Goal: Information Seeking & Learning: Learn about a topic

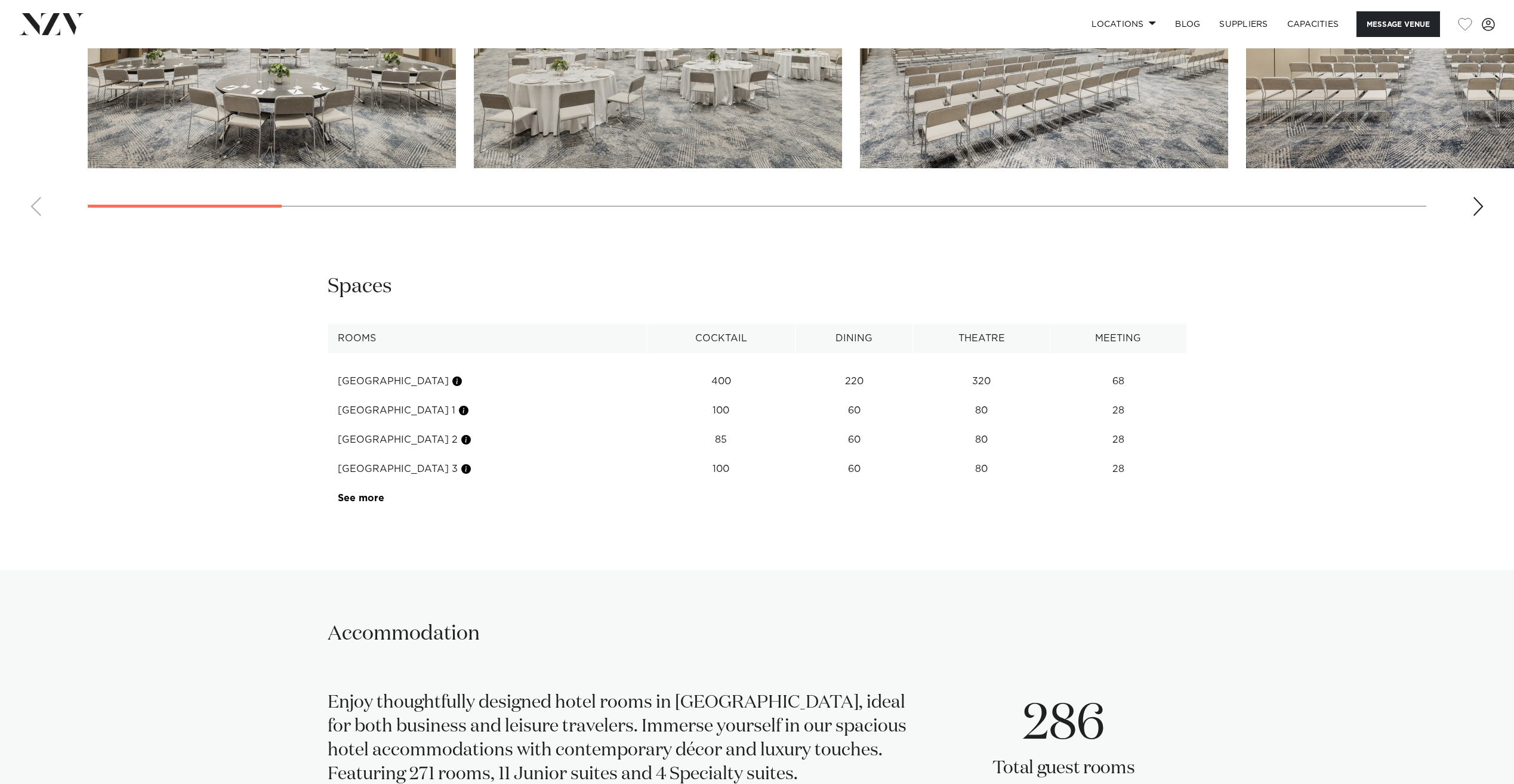
scroll to position [1610, 0]
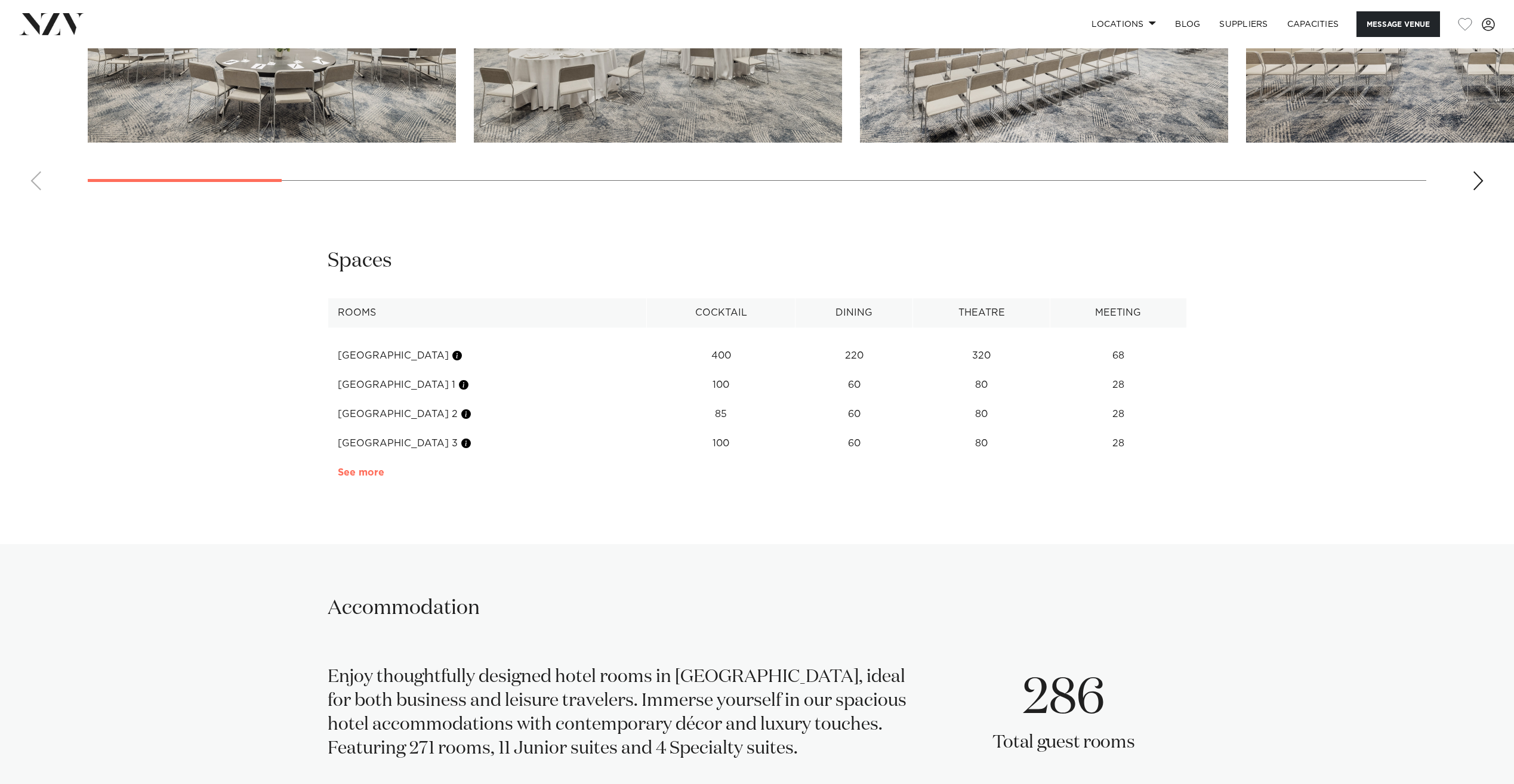
click at [367, 471] on link "See more" at bounding box center [384, 472] width 93 height 10
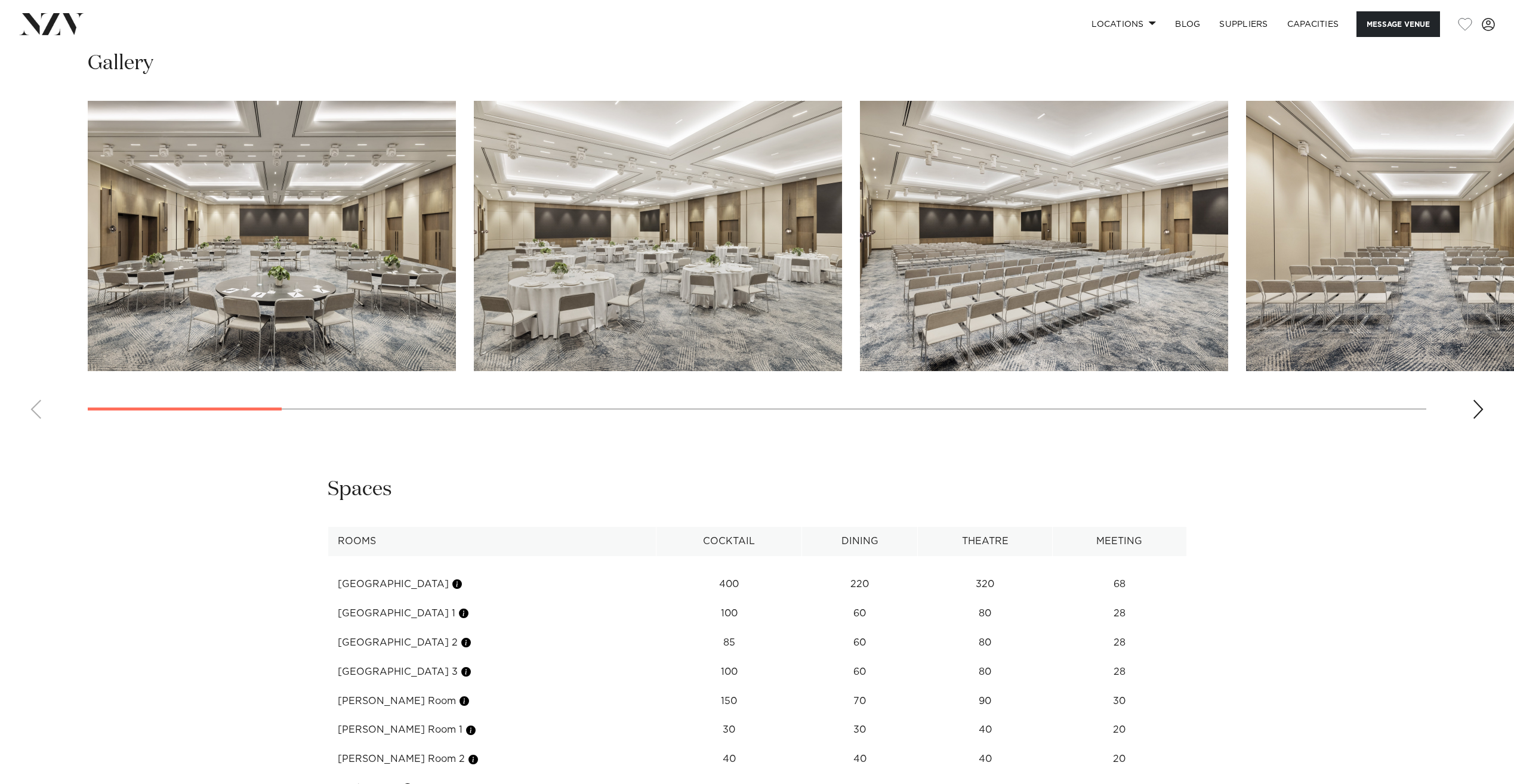
scroll to position [1308, 0]
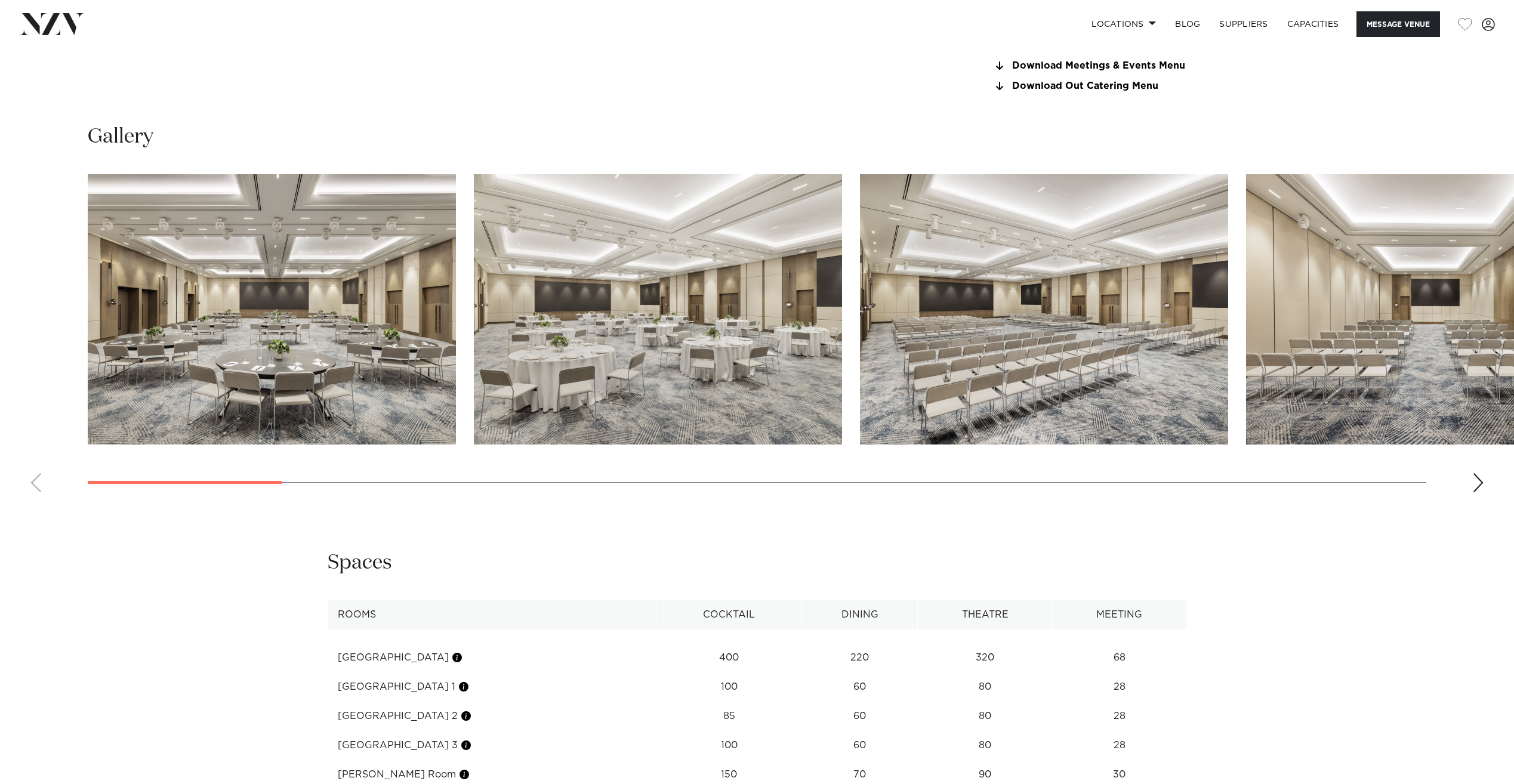
click at [1477, 478] on div "Next slide" at bounding box center [1478, 482] width 12 height 19
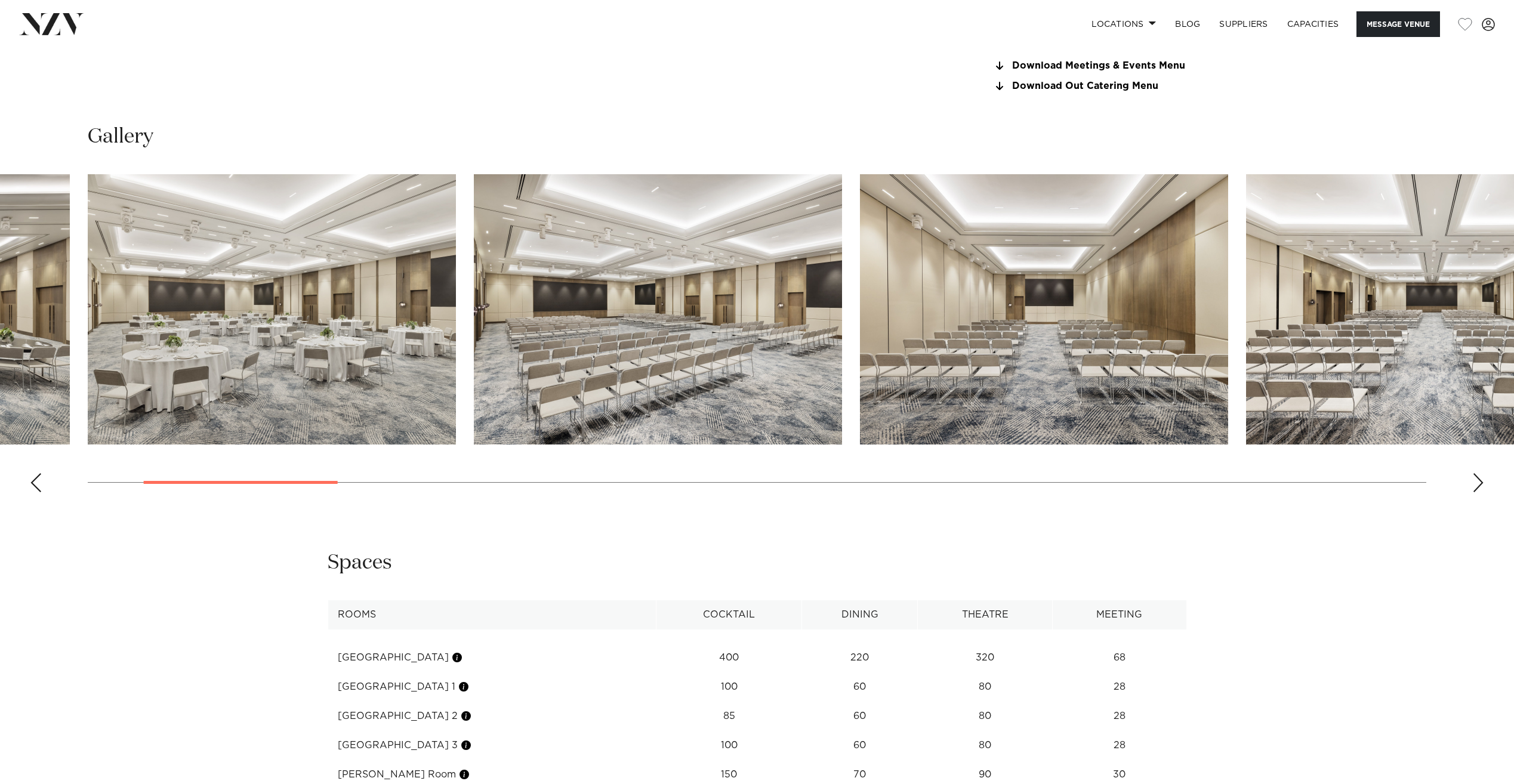
click at [1477, 478] on div "Next slide" at bounding box center [1478, 482] width 12 height 19
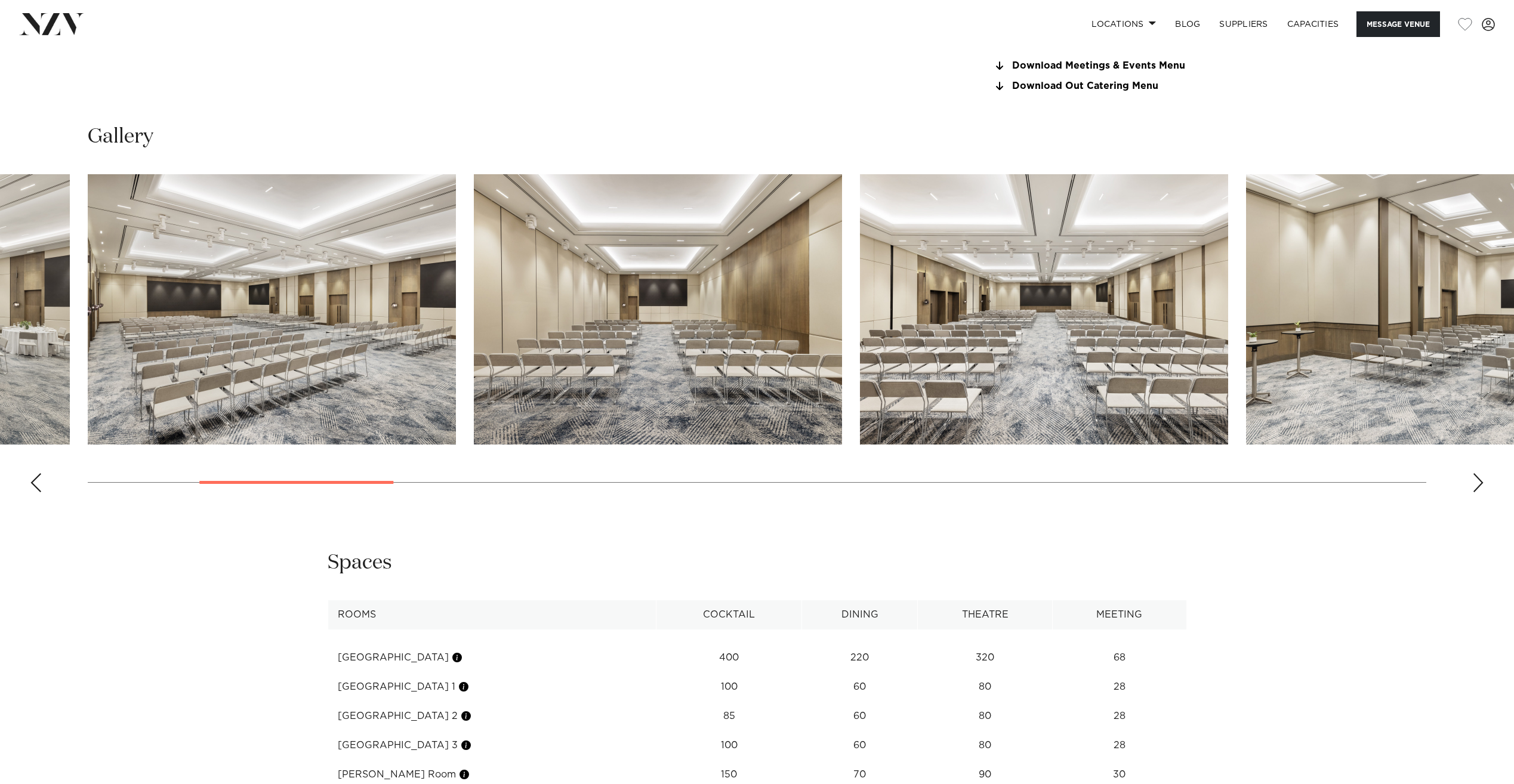
click at [1477, 478] on div "Next slide" at bounding box center [1478, 482] width 12 height 19
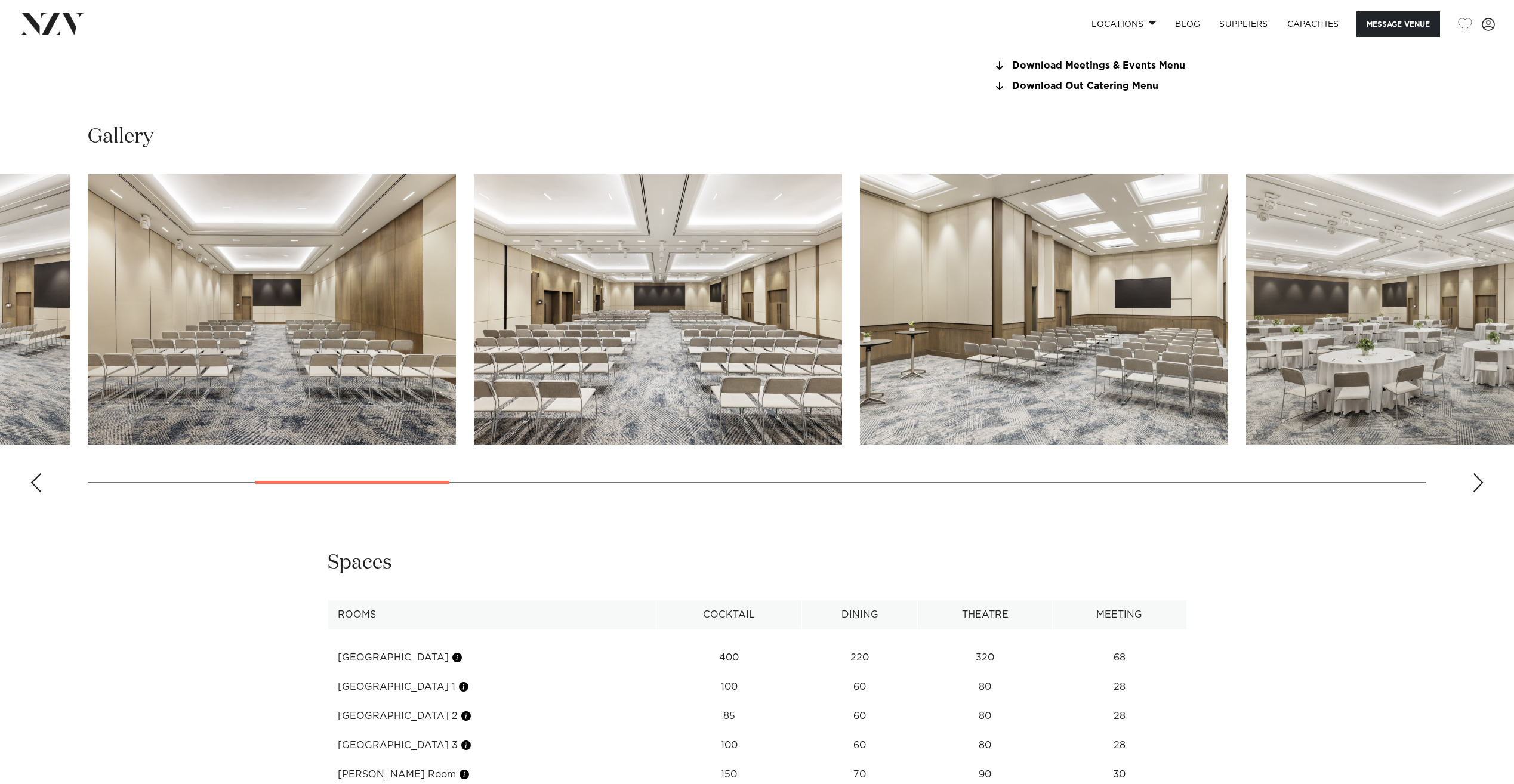
click at [1477, 478] on div "Next slide" at bounding box center [1478, 482] width 12 height 19
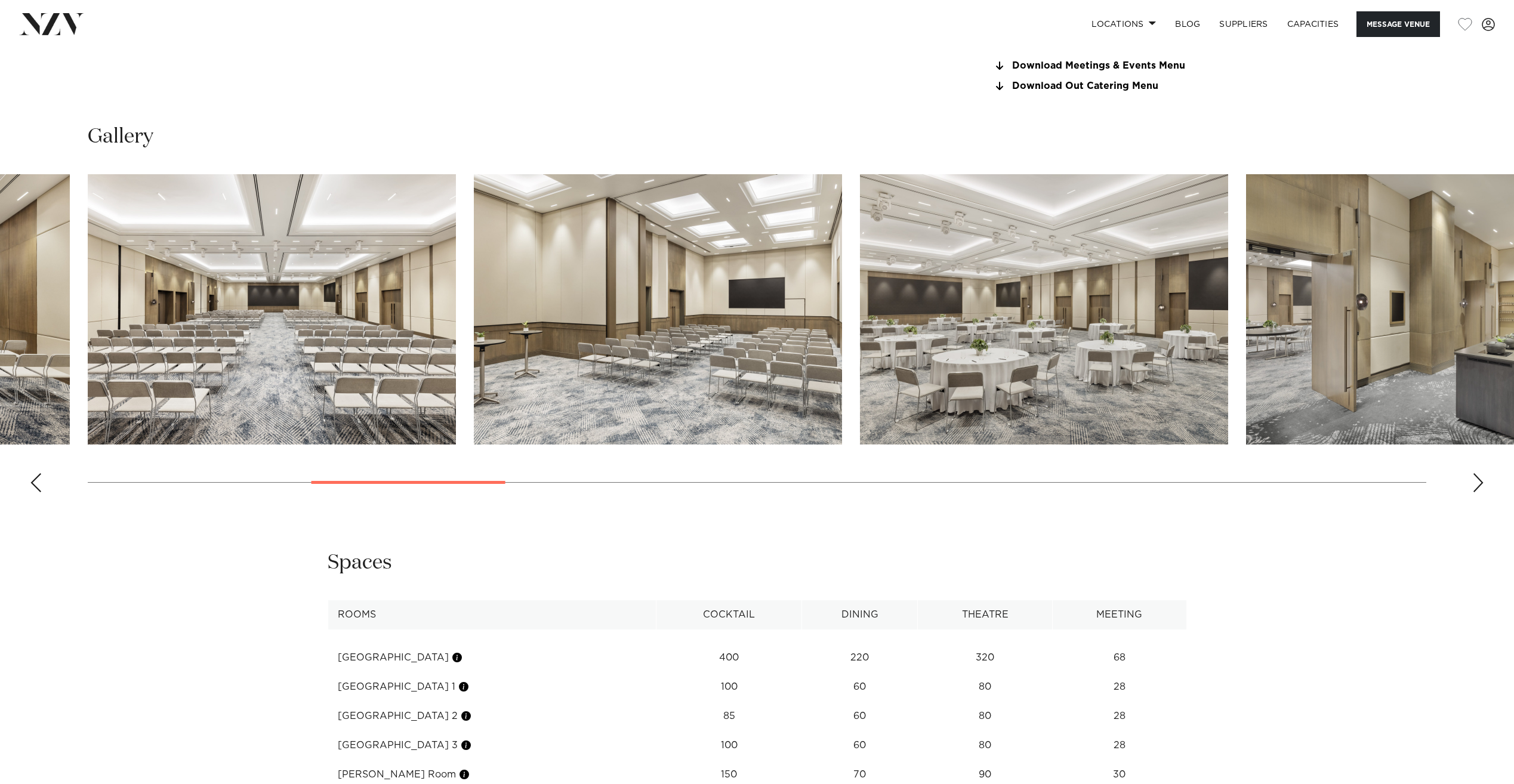
click at [1477, 478] on div "Next slide" at bounding box center [1478, 482] width 12 height 19
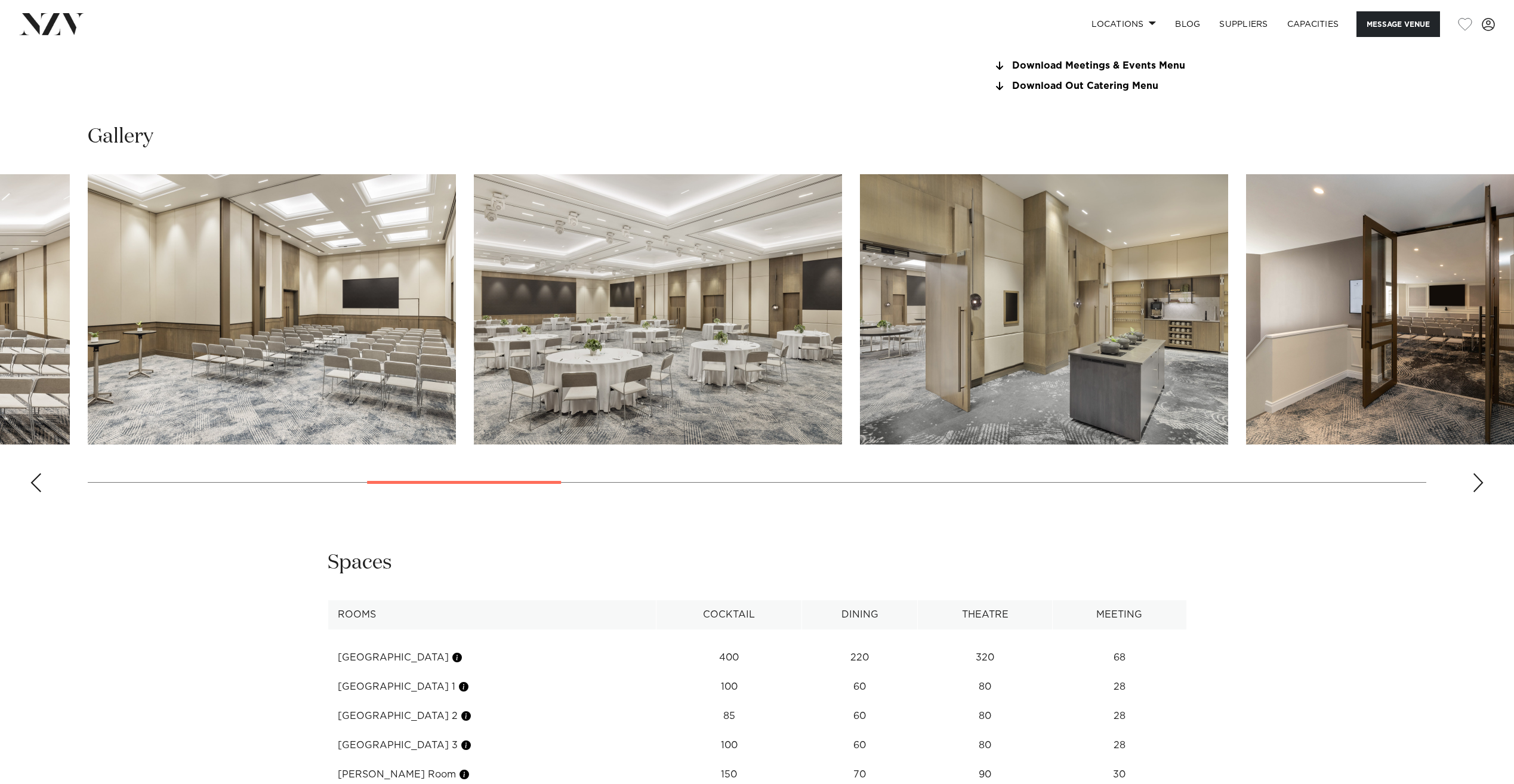
click at [1477, 478] on div "Next slide" at bounding box center [1478, 482] width 12 height 19
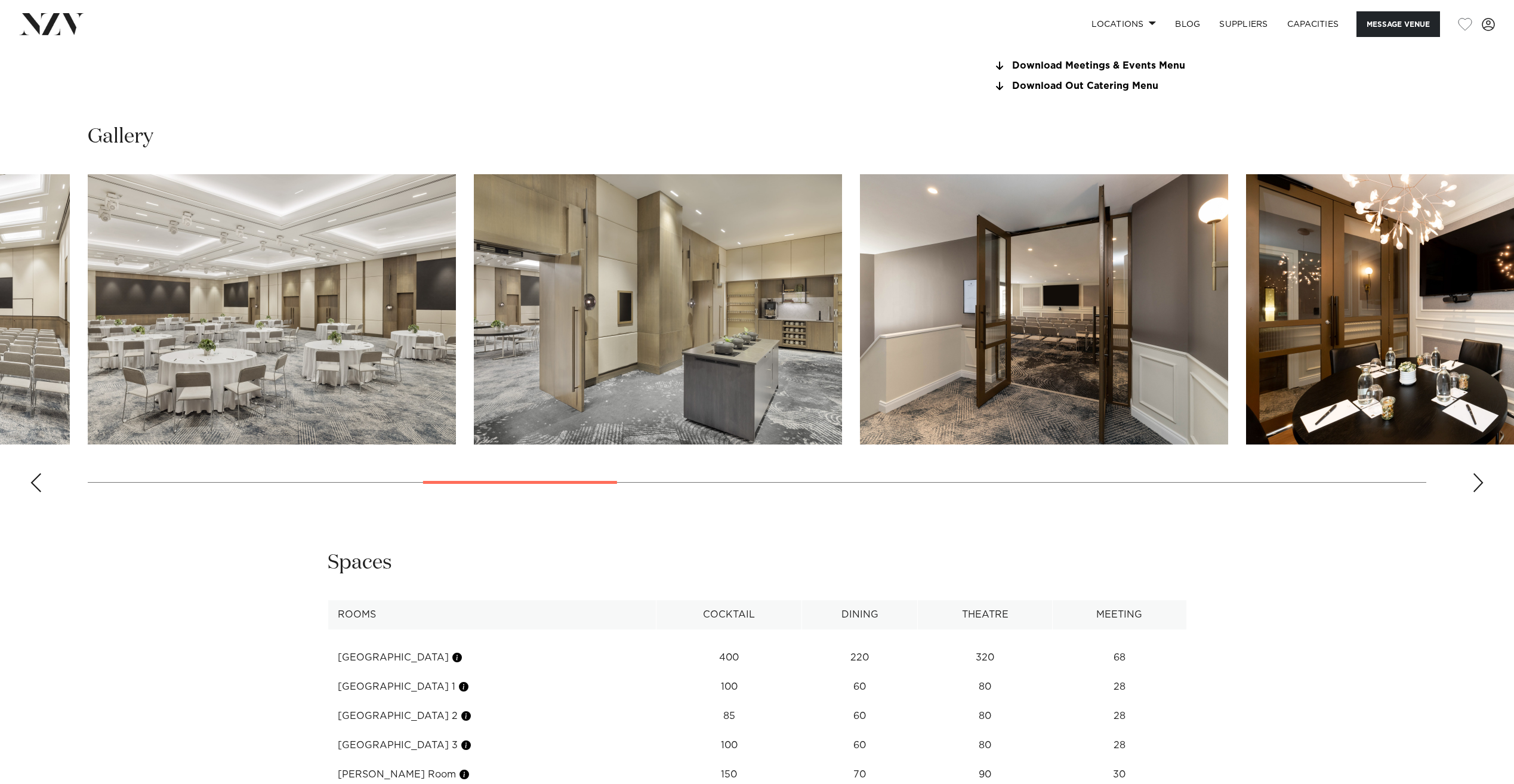
click at [1477, 478] on div "Next slide" at bounding box center [1478, 482] width 12 height 19
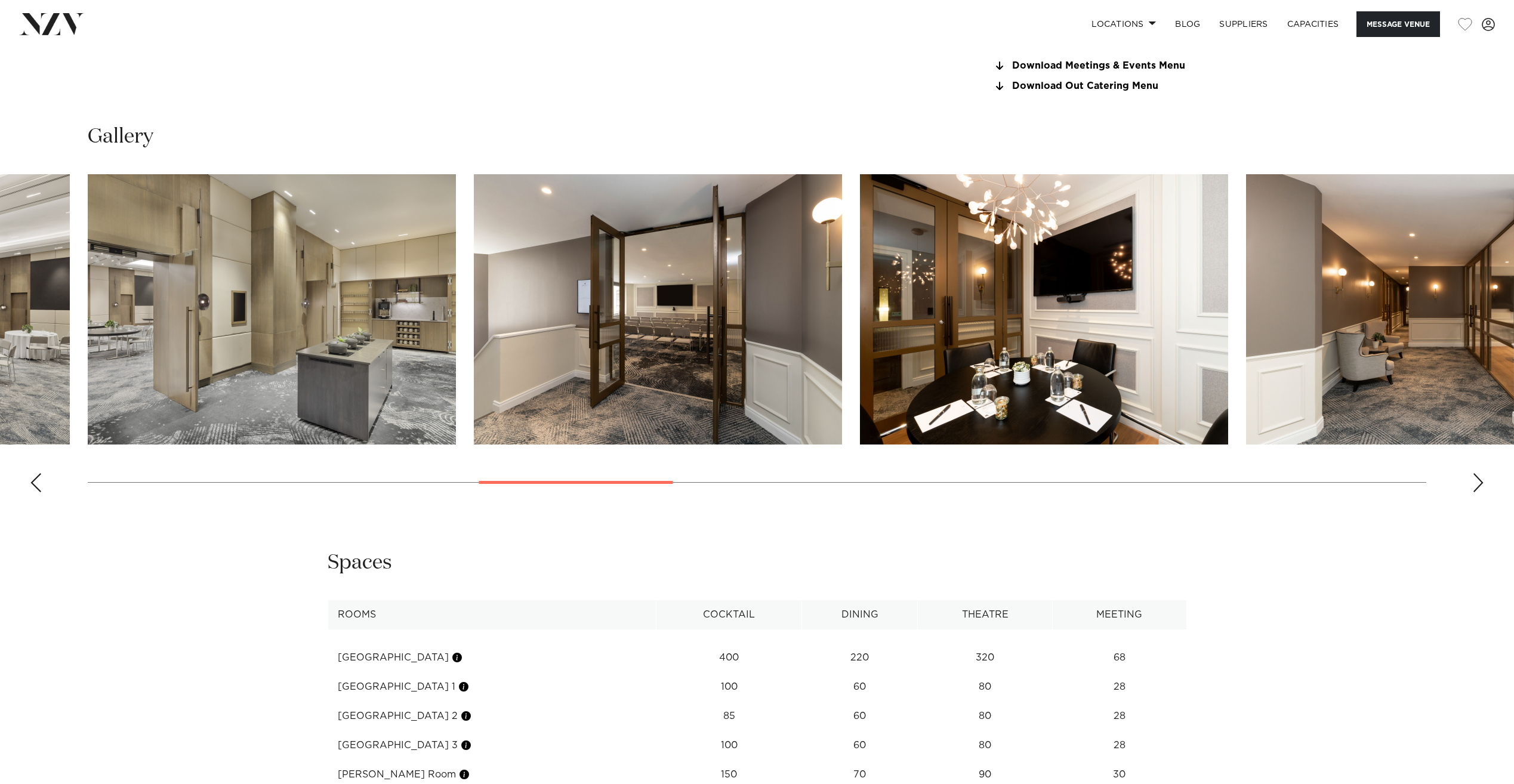
click at [1477, 478] on div "Next slide" at bounding box center [1478, 482] width 12 height 19
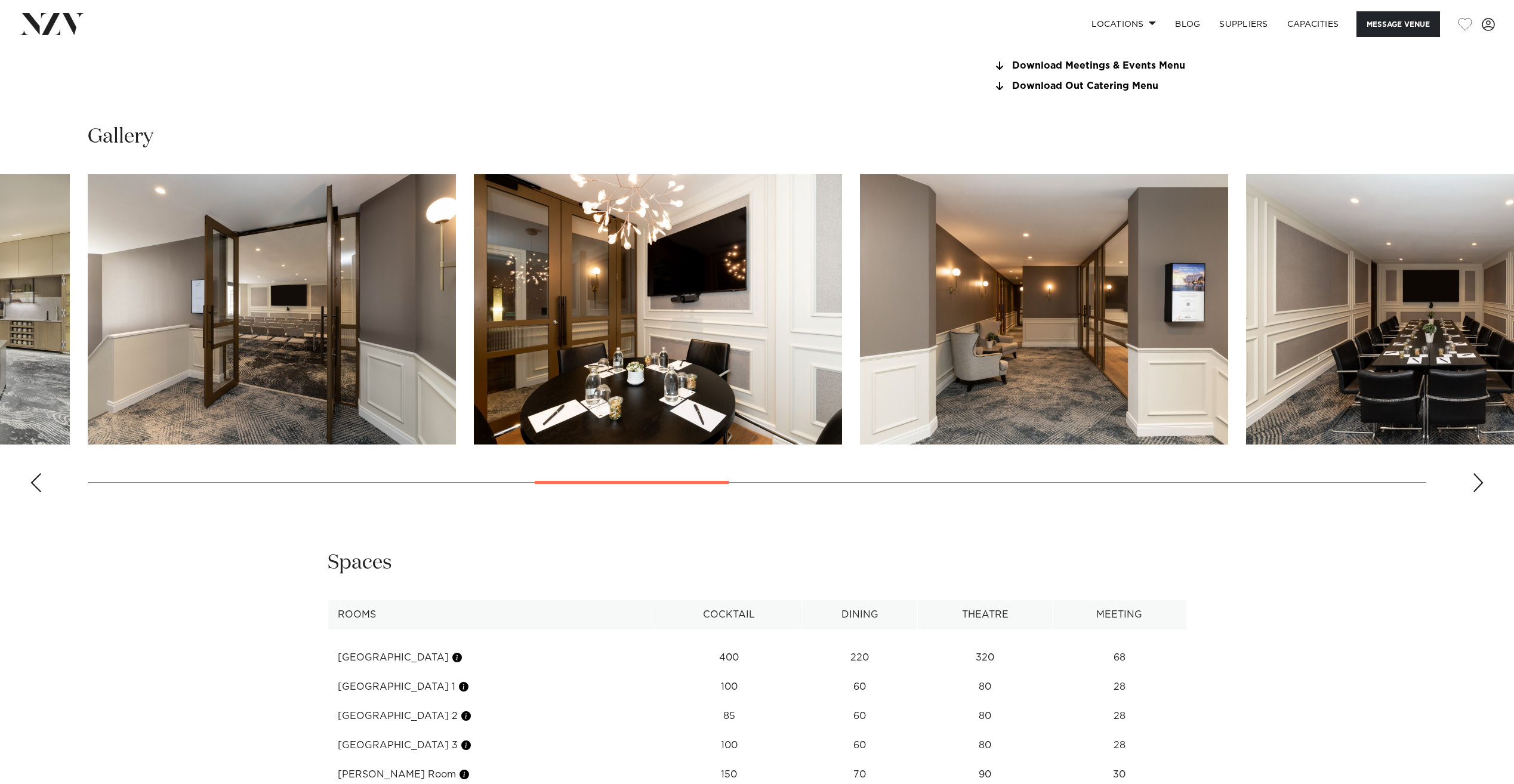
click at [1477, 478] on div "Next slide" at bounding box center [1478, 482] width 12 height 19
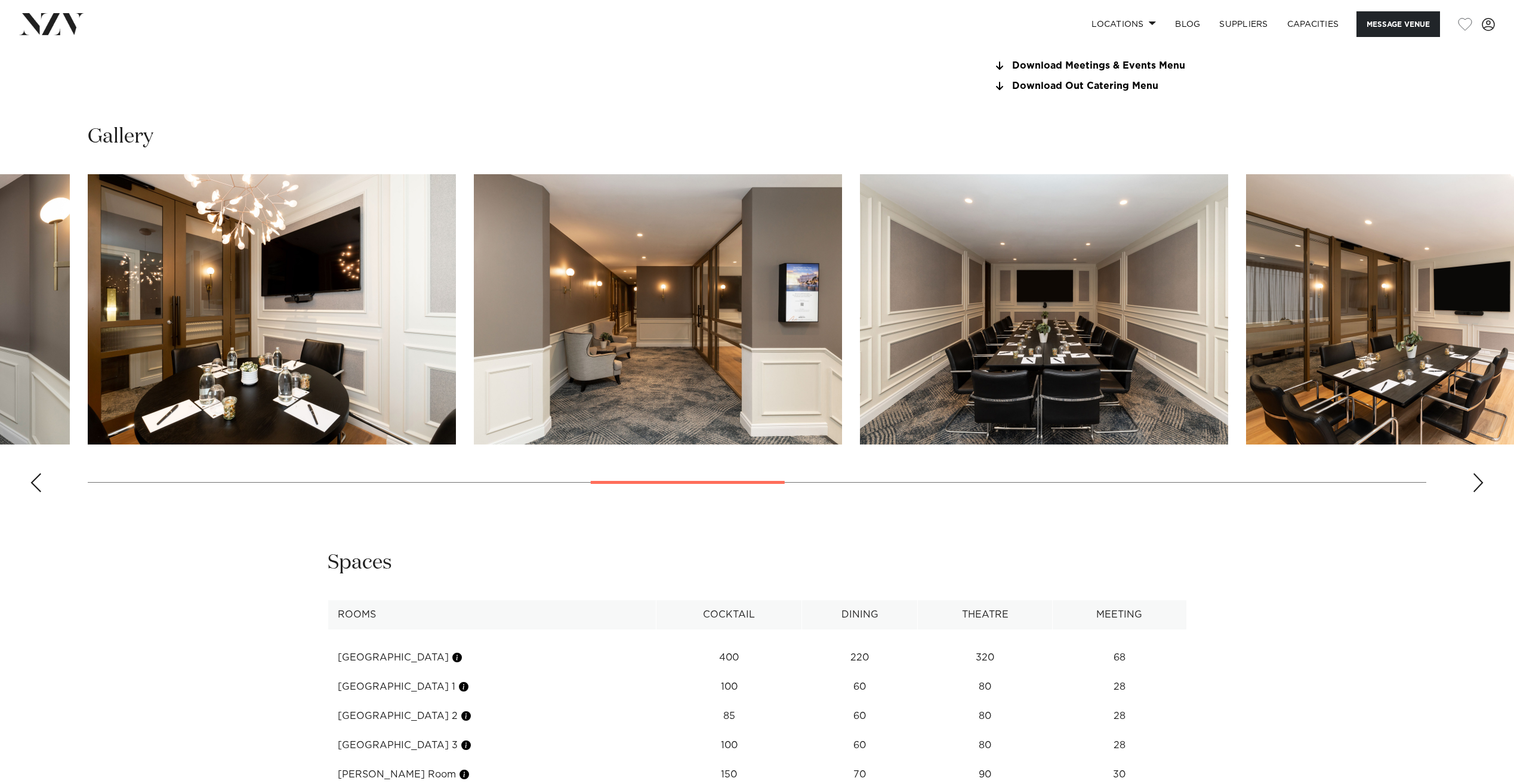
click at [1477, 478] on div "Next slide" at bounding box center [1478, 482] width 12 height 19
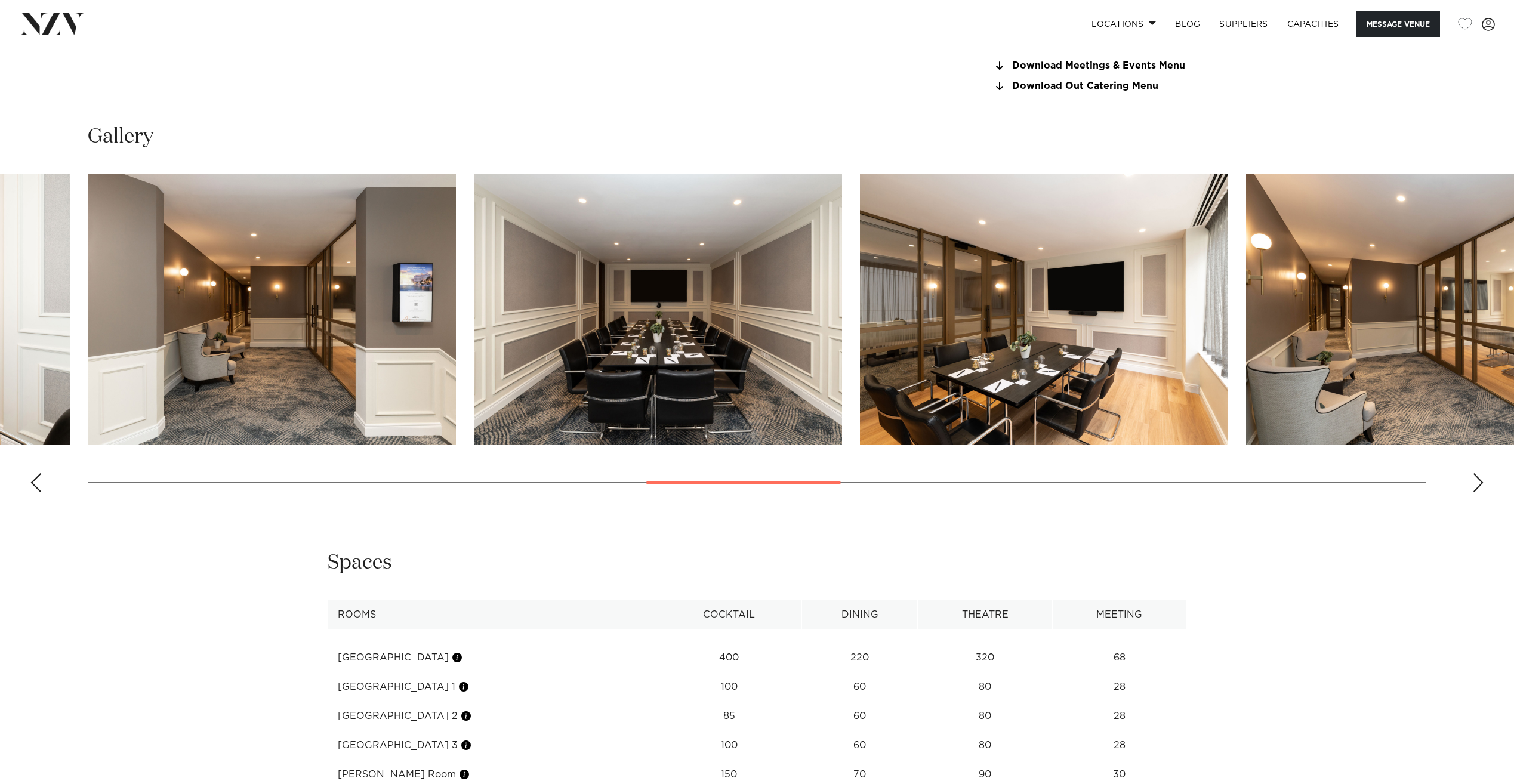
click at [1477, 478] on div "Next slide" at bounding box center [1478, 482] width 12 height 19
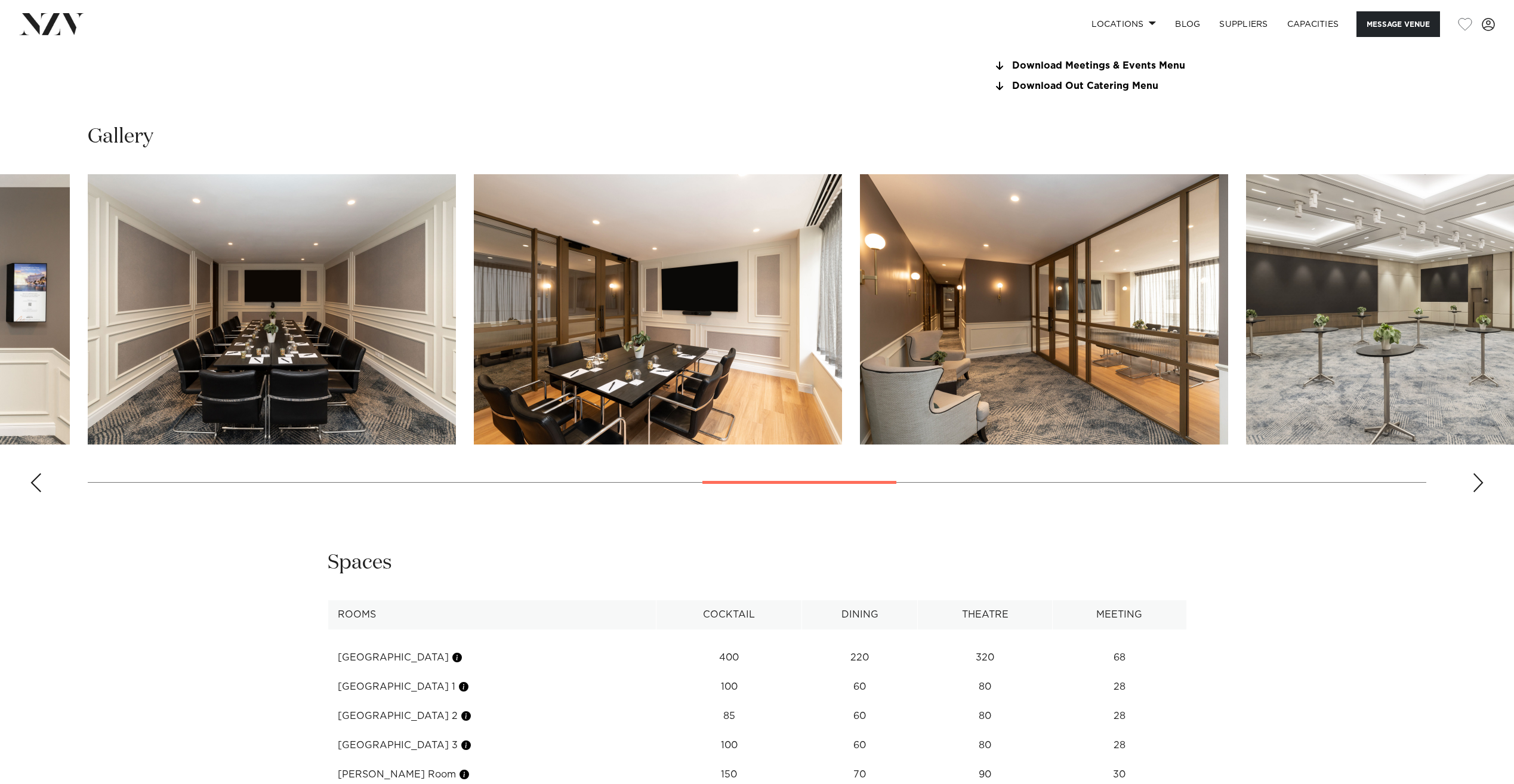
click at [1477, 478] on div "Next slide" at bounding box center [1478, 482] width 12 height 19
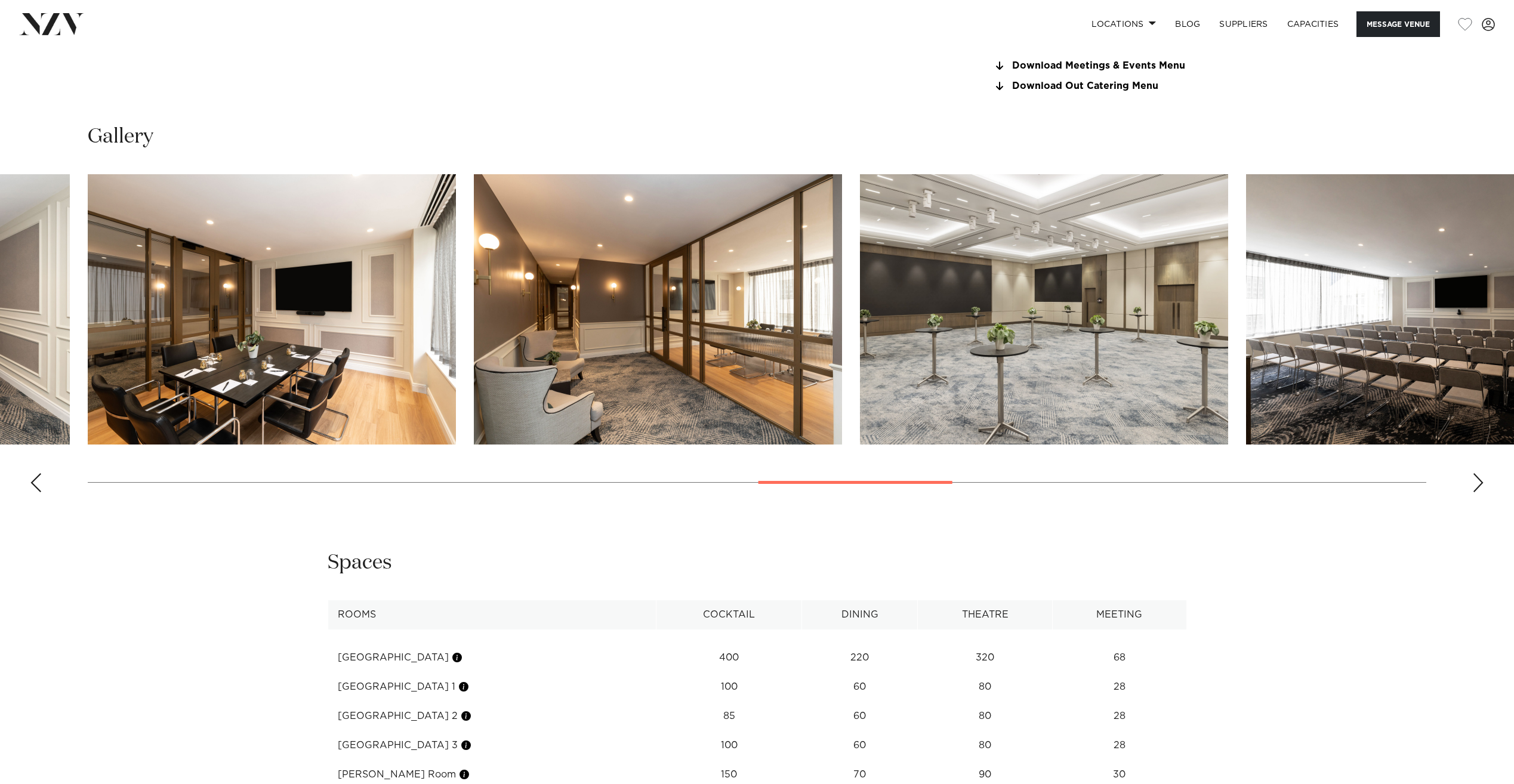
click at [1477, 478] on div "Next slide" at bounding box center [1478, 482] width 12 height 19
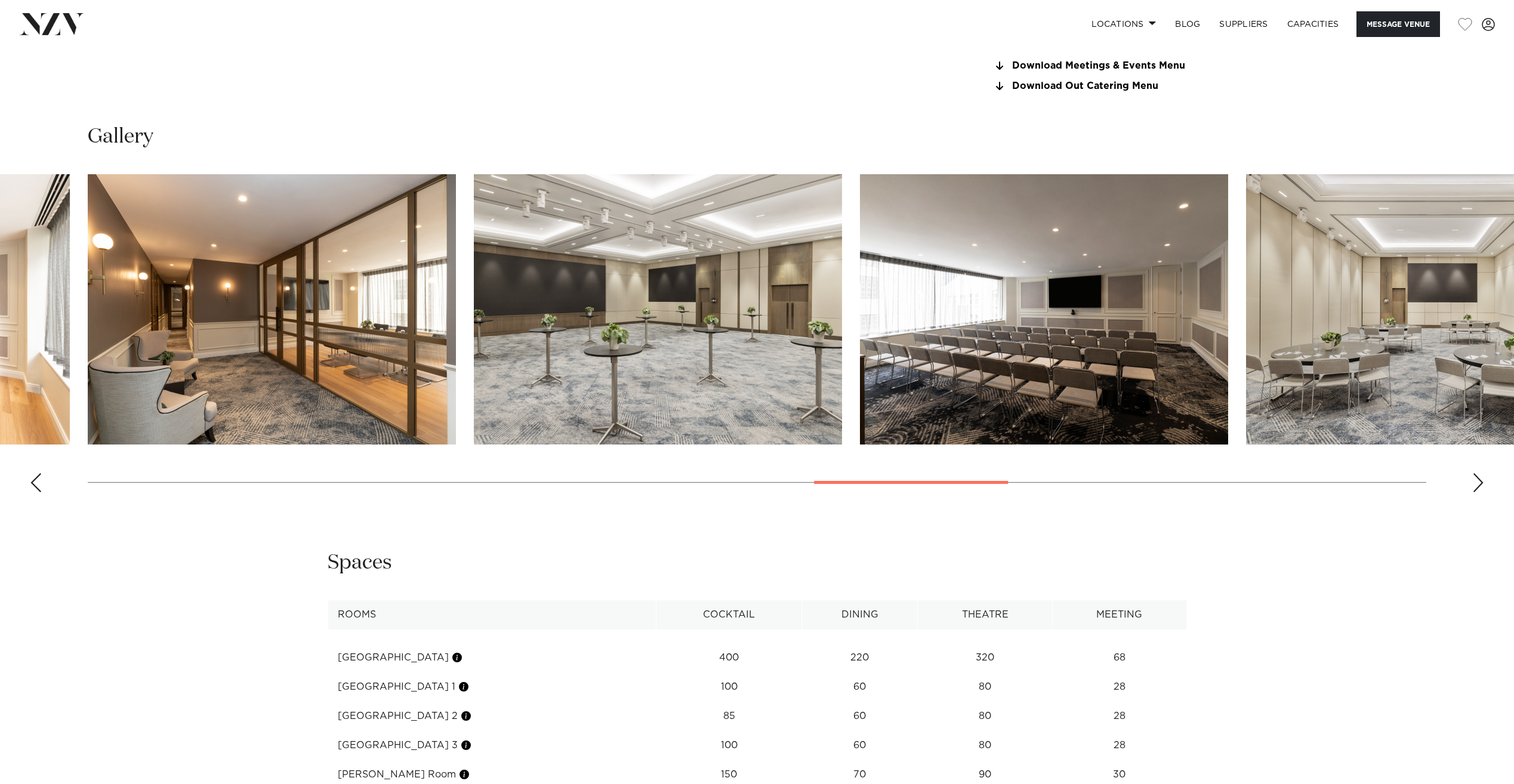
click at [1477, 478] on div "Next slide" at bounding box center [1478, 482] width 12 height 19
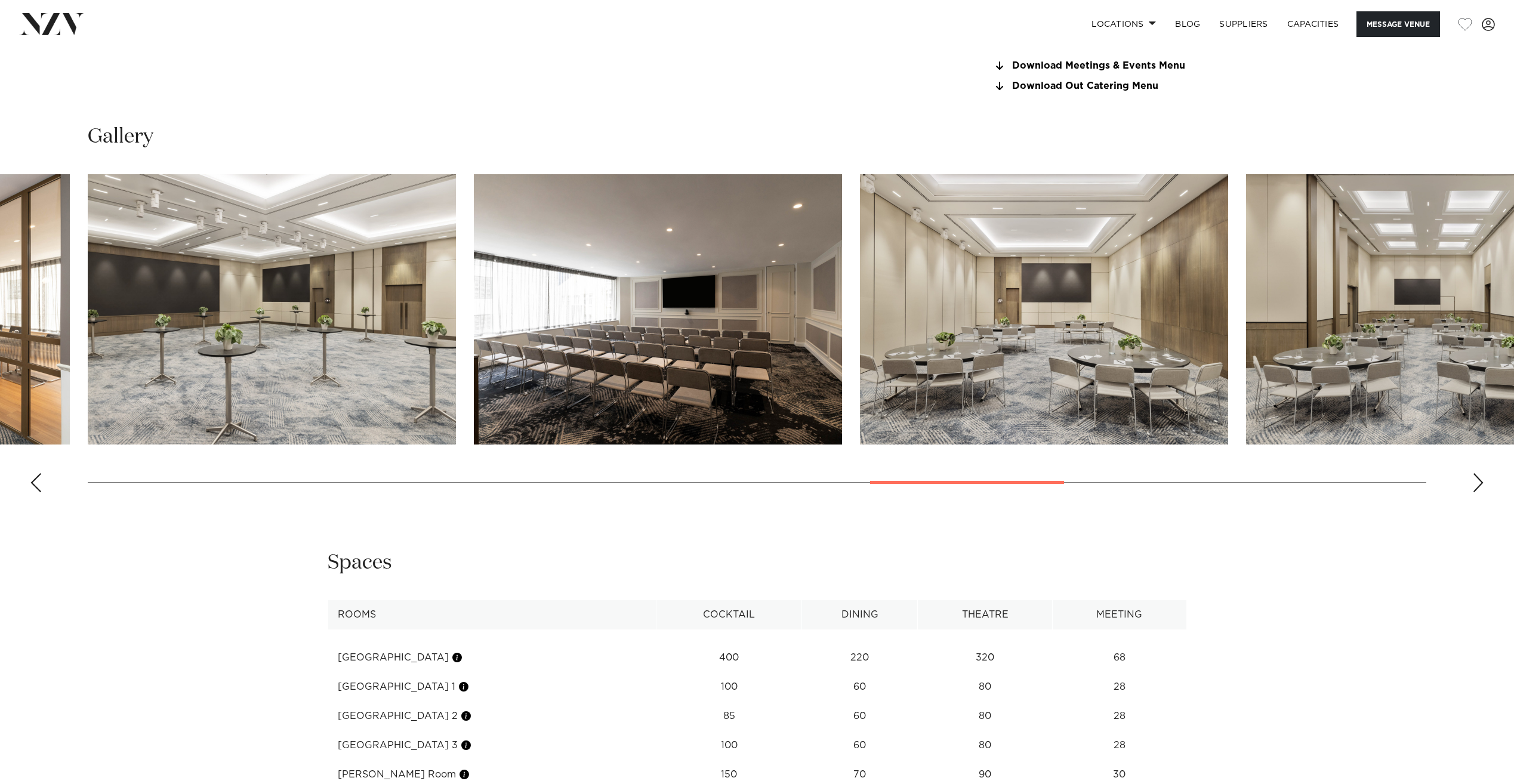
click at [1477, 478] on div "Next slide" at bounding box center [1478, 482] width 12 height 19
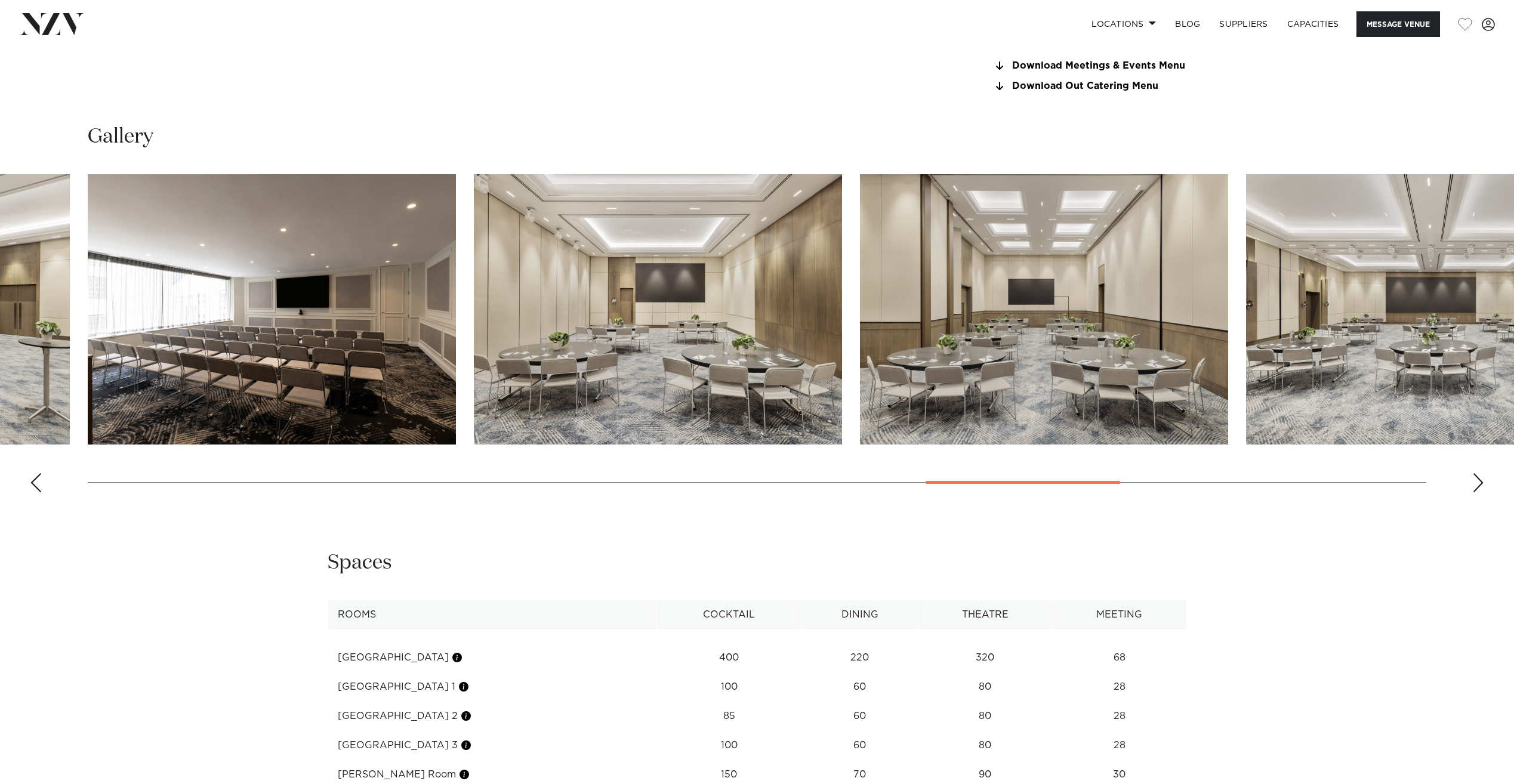
click at [1477, 478] on div "Next slide" at bounding box center [1478, 482] width 12 height 19
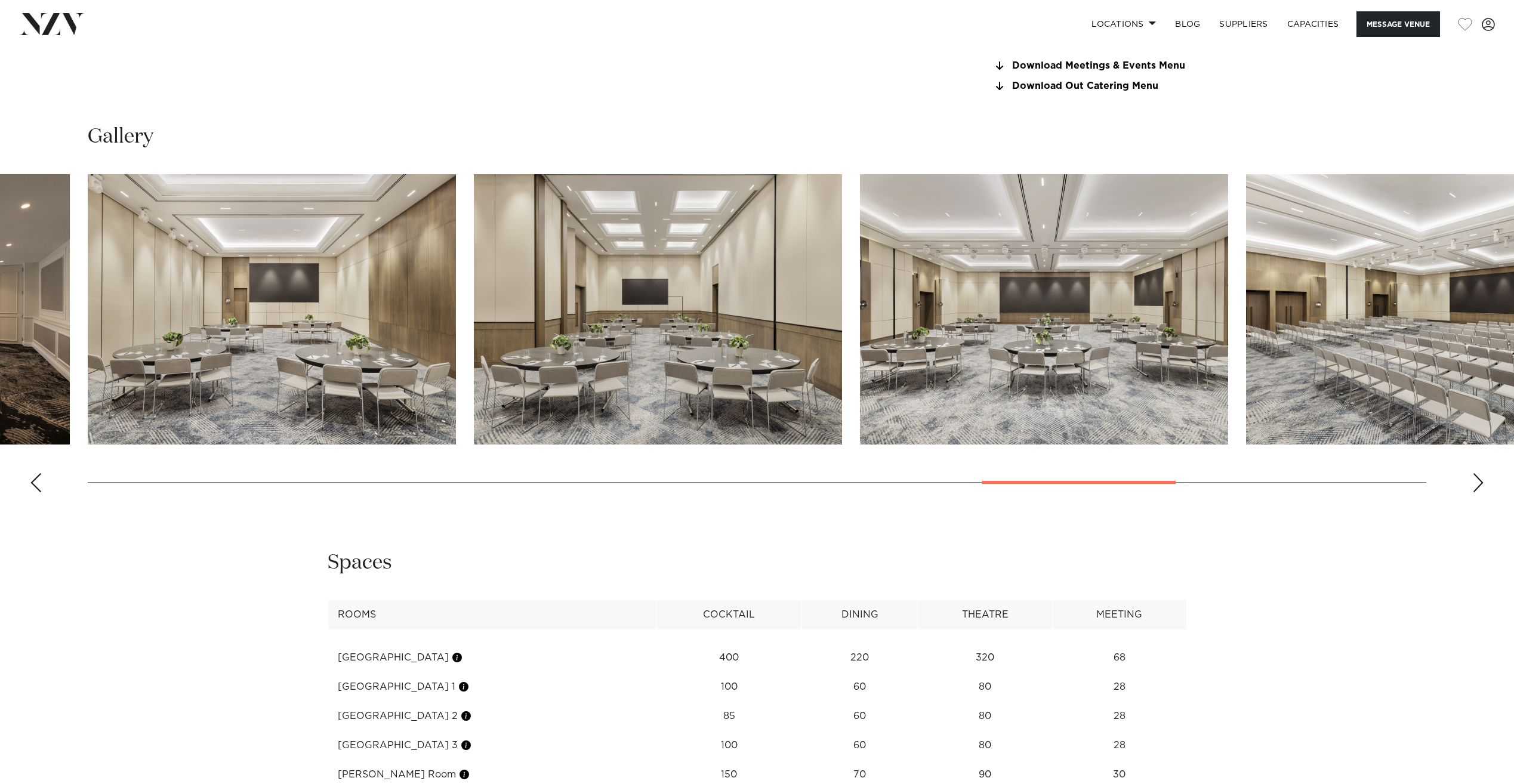
click at [1477, 478] on div "Next slide" at bounding box center [1478, 482] width 12 height 19
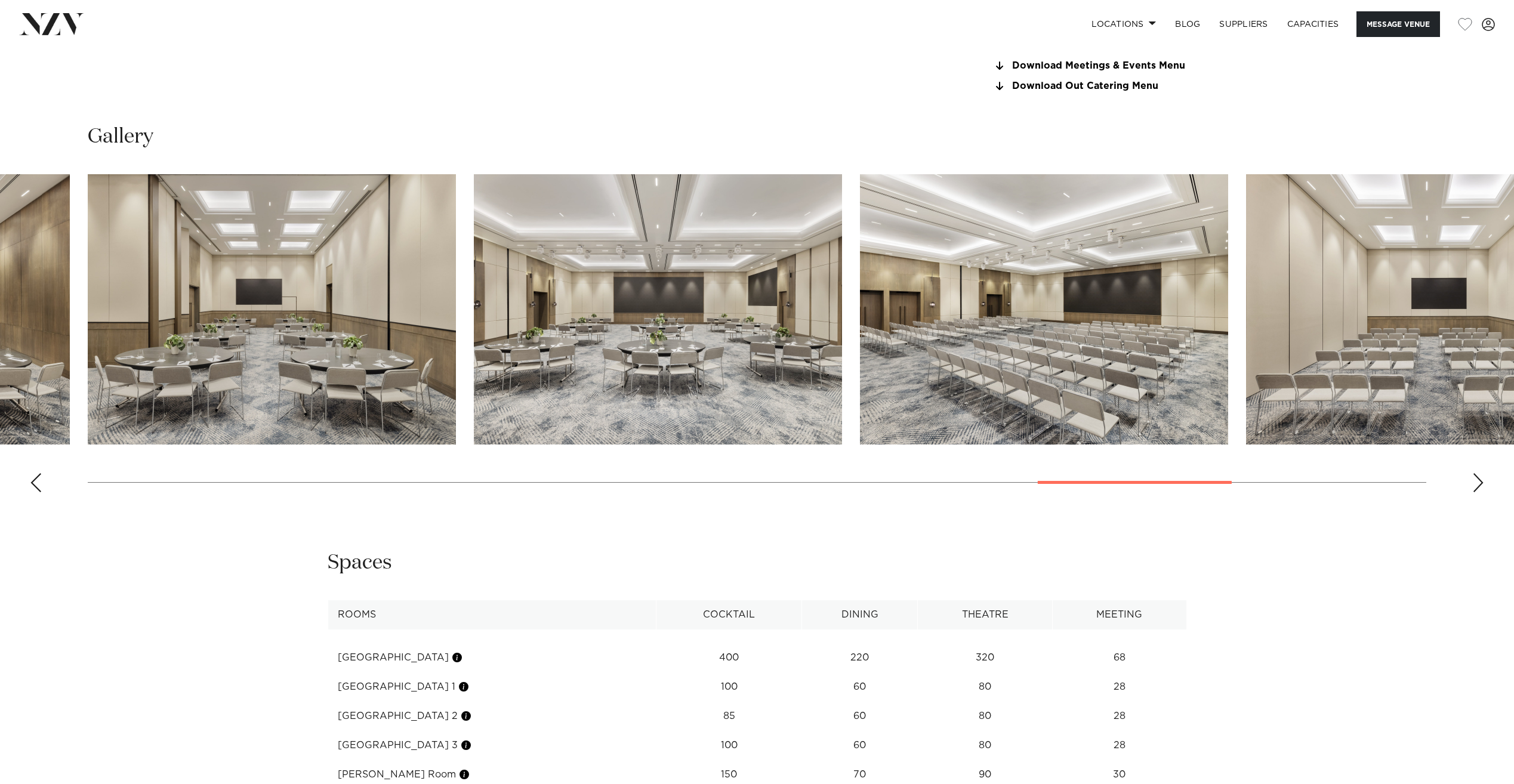
click at [1477, 478] on div "Next slide" at bounding box center [1478, 482] width 12 height 19
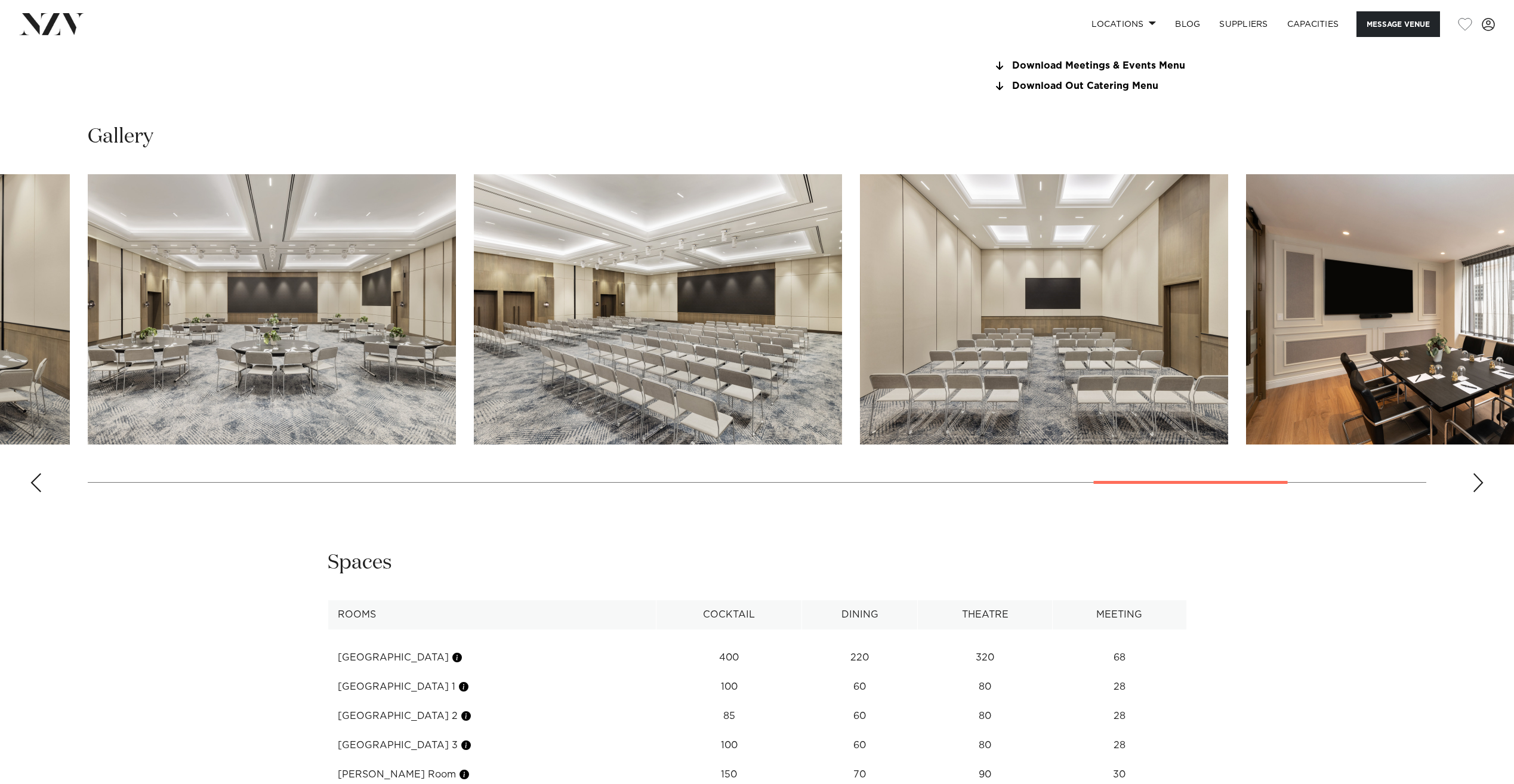
click at [1477, 478] on div "Next slide" at bounding box center [1478, 482] width 12 height 19
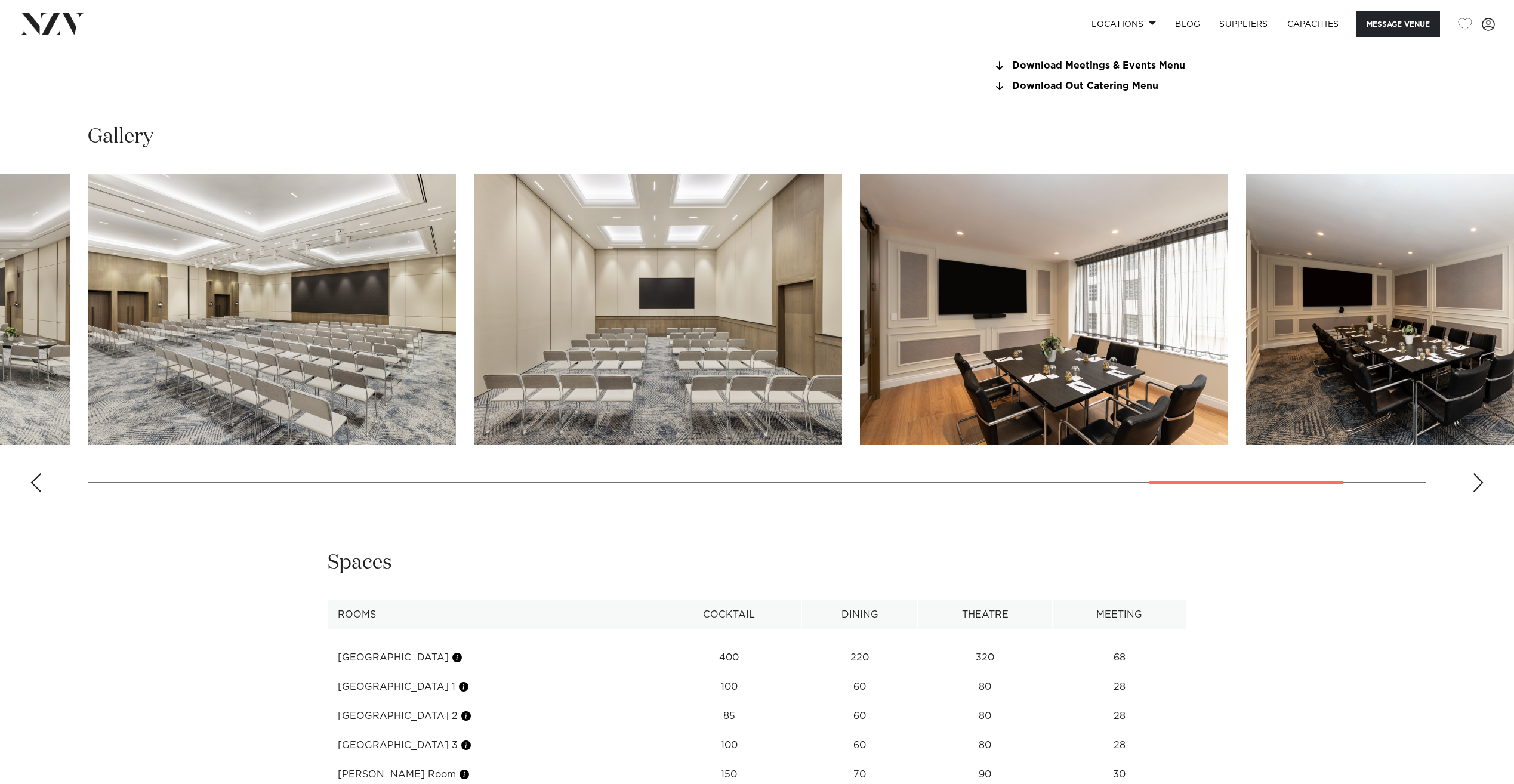
click at [1477, 478] on div "Next slide" at bounding box center [1478, 482] width 12 height 19
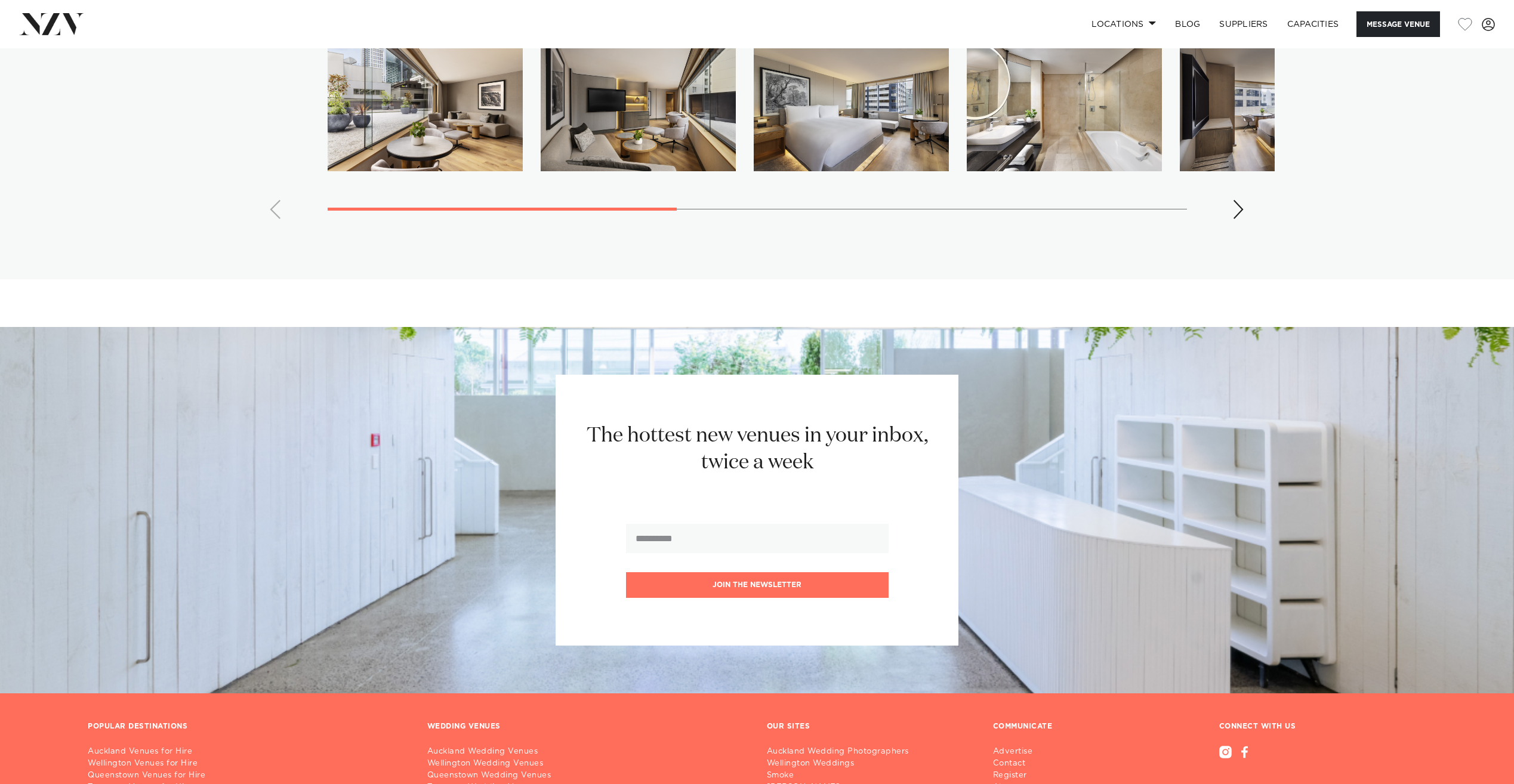
scroll to position [2621, 0]
